Goal: Check status: Check status

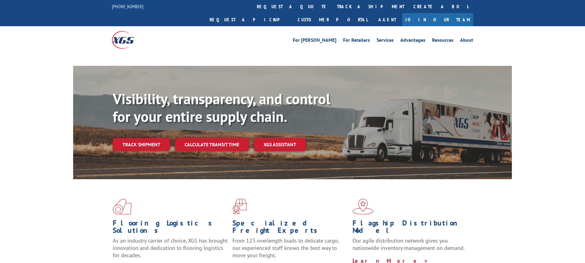
click at [147, 131] on div "Visibility, transparency, and control for your entire supply chain. Track shipm…" at bounding box center [312, 132] width 399 height 85
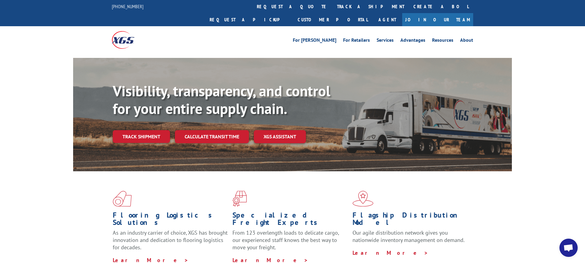
click at [151, 130] on link "Track shipment" at bounding box center [141, 136] width 57 height 13
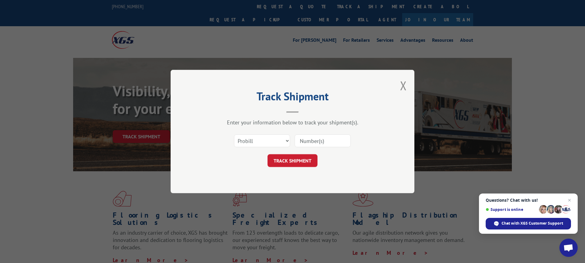
click at [312, 140] on input at bounding box center [322, 140] width 56 height 13
paste input "435142445"
type input "435142445"
drag, startPoint x: 295, startPoint y: 161, endPoint x: 287, endPoint y: 161, distance: 7.9
click at [292, 161] on button "TRACK SHIPMENT" at bounding box center [292, 160] width 50 height 13
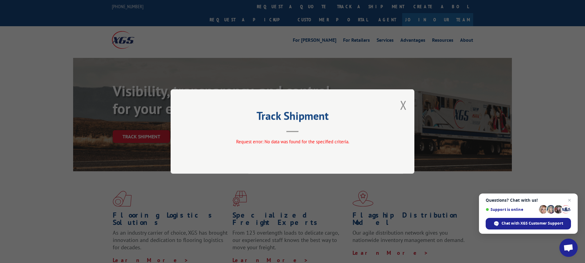
drag, startPoint x: 405, startPoint y: 104, endPoint x: 396, endPoint y: 104, distance: 8.5
click at [400, 104] on button "Close modal" at bounding box center [403, 105] width 7 height 16
